Goal: Task Accomplishment & Management: Manage account settings

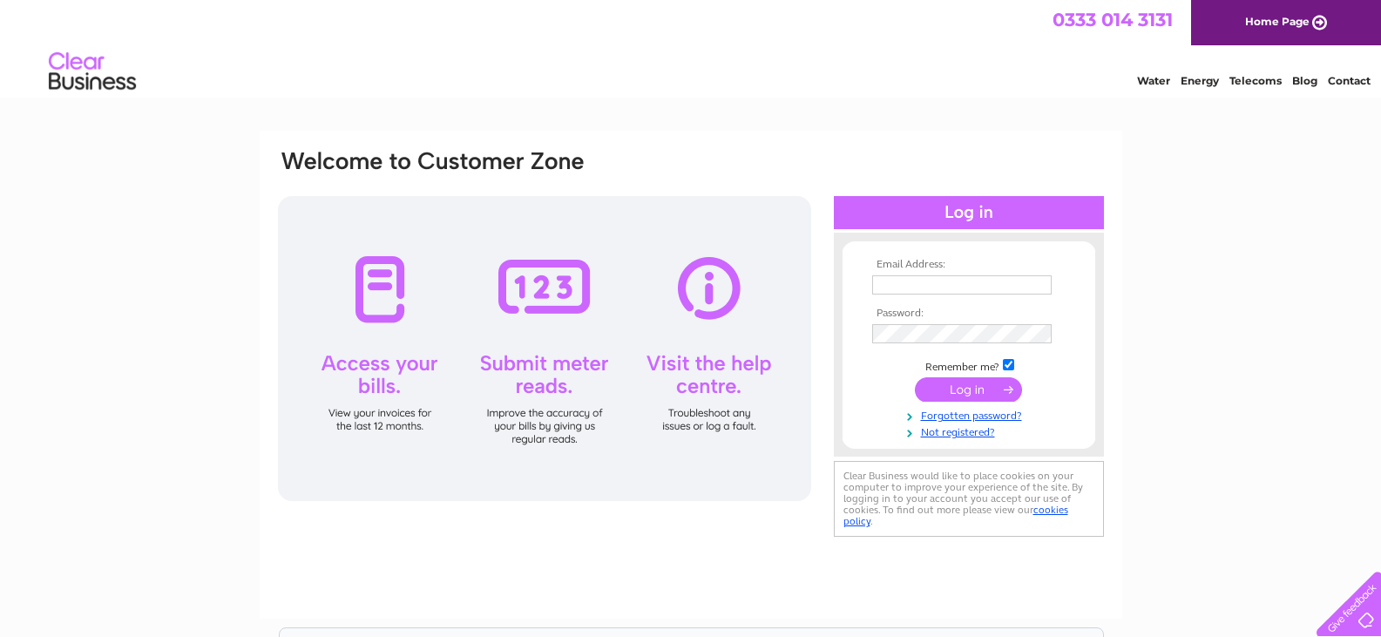
type input "loretoclub@btinternet.com"
click at [935, 391] on input "submit" at bounding box center [968, 389] width 107 height 24
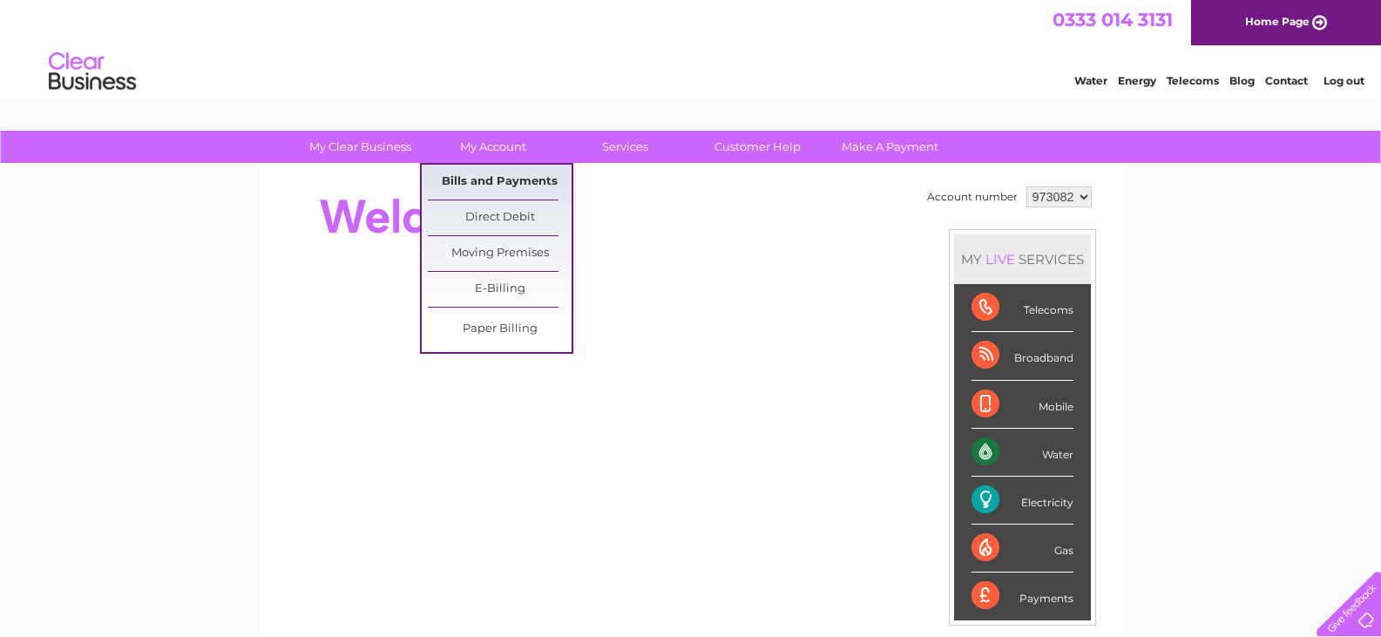
click at [477, 179] on link "Bills and Payments" at bounding box center [500, 182] width 144 height 35
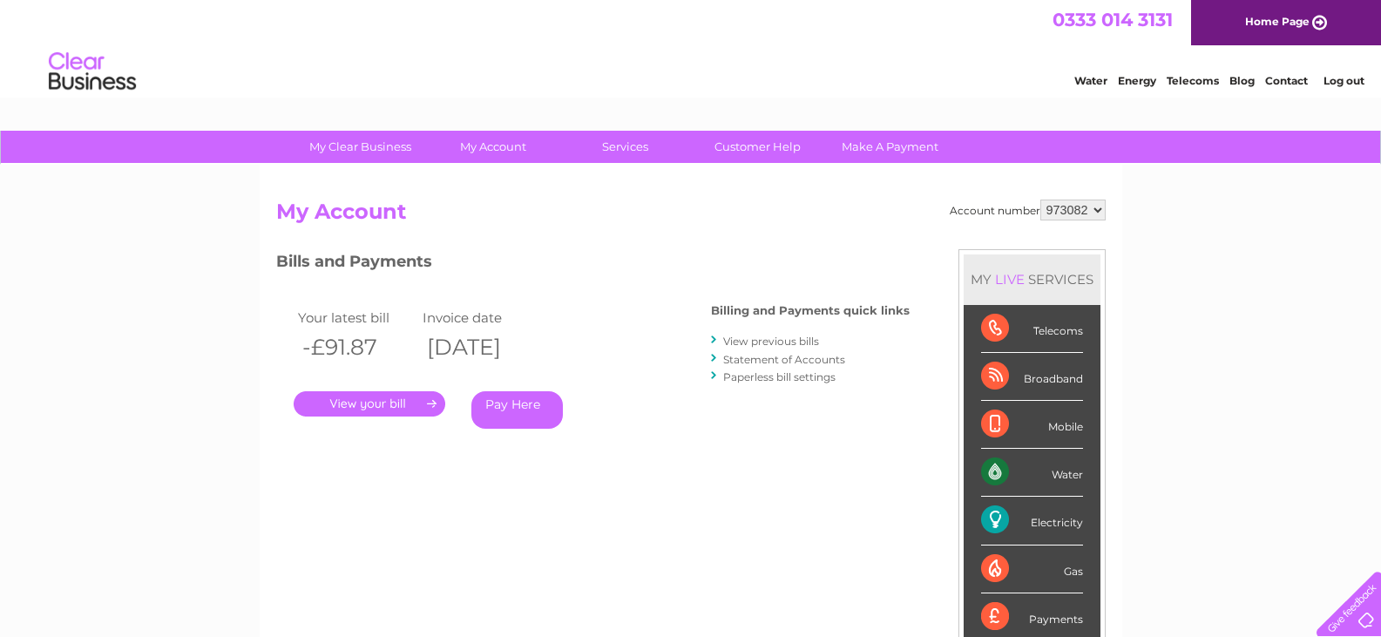
click at [341, 400] on link "." at bounding box center [370, 403] width 152 height 25
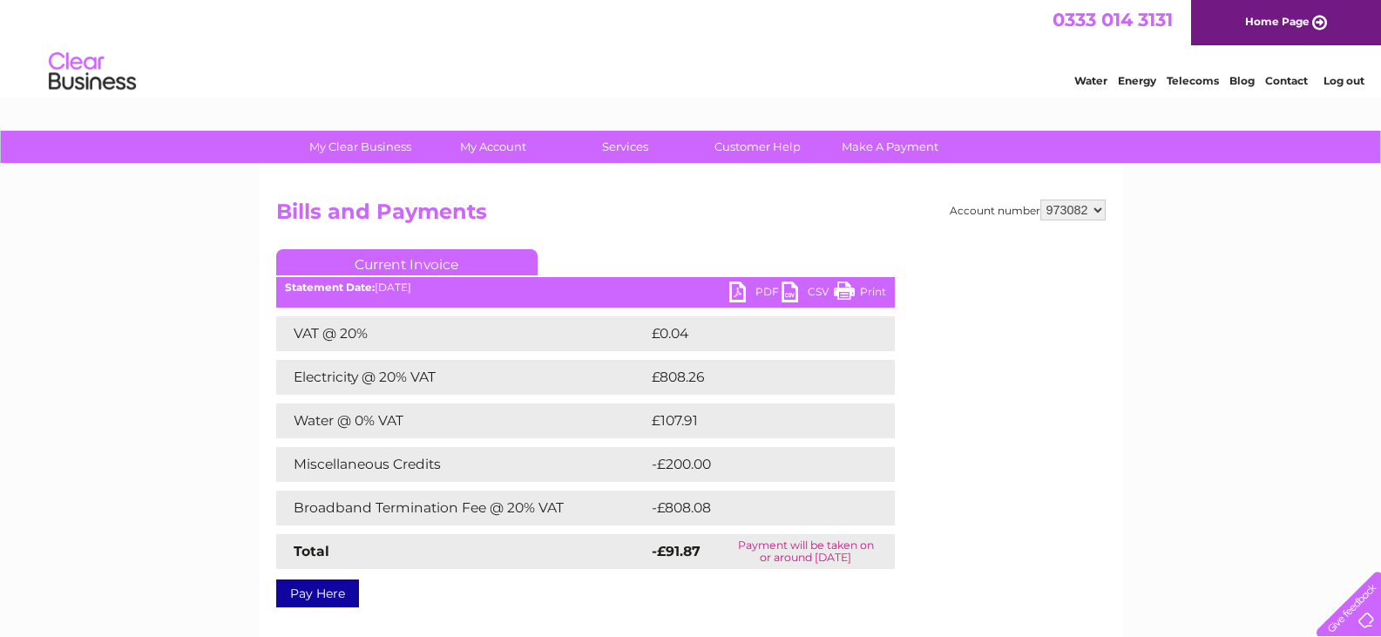
click at [759, 293] on link "PDF" at bounding box center [755, 293] width 52 height 25
